Goal: Entertainment & Leisure: Consume media (video, audio)

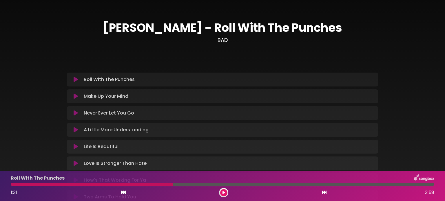
scroll to position [104, 0]
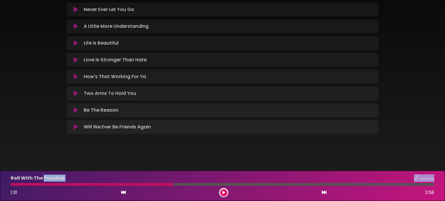
drag, startPoint x: 170, startPoint y: 184, endPoint x: 42, endPoint y: 180, distance: 127.8
click at [42, 180] on div "Roll With The Punches 1:31 3:58" at bounding box center [222, 186] width 430 height 23
click at [31, 184] on div at bounding box center [92, 184] width 162 height 3
click at [226, 195] on button at bounding box center [223, 192] width 7 height 7
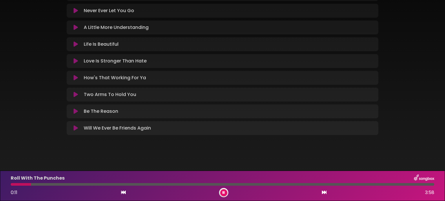
scroll to position [105, 0]
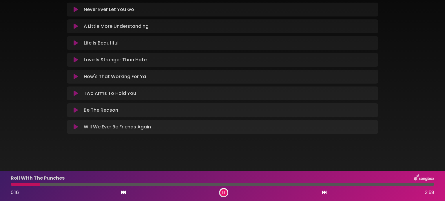
drag, startPoint x: 28, startPoint y: 114, endPoint x: 40, endPoint y: 104, distance: 15.1
click at [28, 114] on div "[PERSON_NAME] - Roll With The Punches BAD ×" at bounding box center [222, 23] width 445 height 242
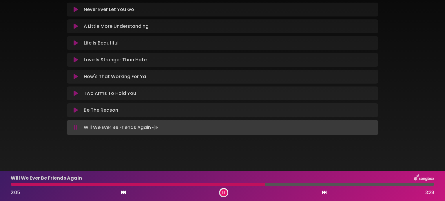
scroll to position [0, 0]
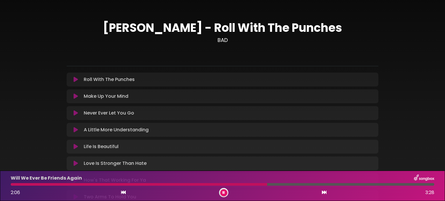
click at [74, 82] on icon at bounding box center [76, 80] width 4 height 6
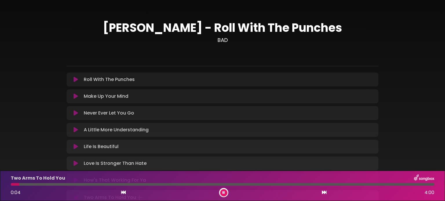
click at [75, 164] on icon at bounding box center [76, 164] width 4 height 6
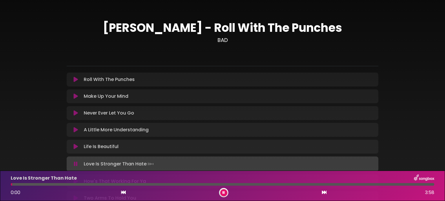
click at [107, 186] on div at bounding box center [222, 184] width 423 height 3
click at [55, 183] on div "Love Is Stronger Than Hate 0:56 3:58" at bounding box center [222, 186] width 430 height 23
click at [20, 183] on div at bounding box center [61, 184] width 101 height 3
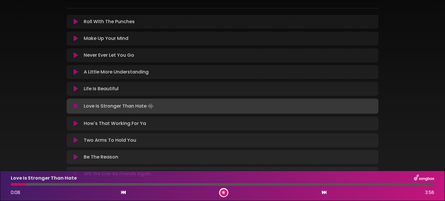
click at [248, 184] on div at bounding box center [222, 184] width 423 height 3
click at [331, 184] on div at bounding box center [222, 184] width 423 height 3
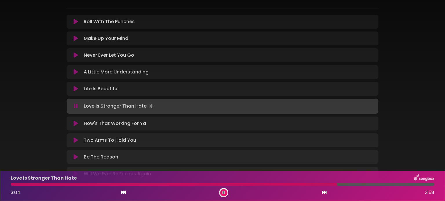
click at [326, 191] on icon at bounding box center [324, 192] width 5 height 5
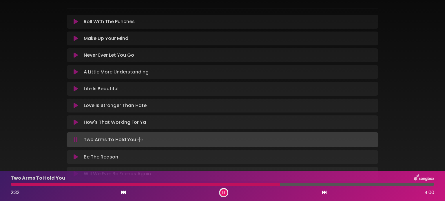
click at [79, 156] on button at bounding box center [75, 157] width 11 height 6
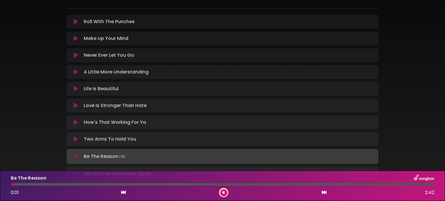
click at [110, 185] on div at bounding box center [222, 184] width 423 height 3
click at [327, 190] on div "1:45 2:42" at bounding box center [222, 192] width 430 height 9
click at [325, 193] on icon at bounding box center [324, 192] width 5 height 5
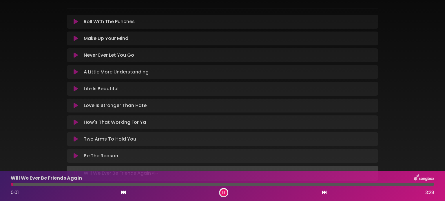
scroll to position [105, 0]
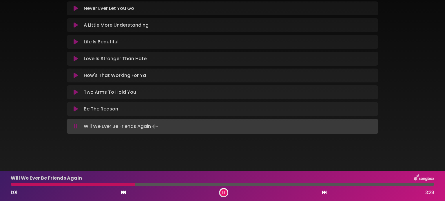
drag, startPoint x: 178, startPoint y: 187, endPoint x: 180, endPoint y: 183, distance: 4.6
click at [178, 188] on div "Will We Ever Be Friends Again 1:01 3:28" at bounding box center [222, 186] width 430 height 23
click at [180, 182] on div "Will We Ever Be Friends Again 1:01 3:28" at bounding box center [222, 186] width 430 height 23
click at [237, 184] on div at bounding box center [222, 184] width 423 height 3
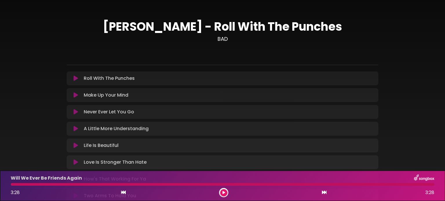
scroll to position [0, 0]
